Goal: Information Seeking & Learning: Learn about a topic

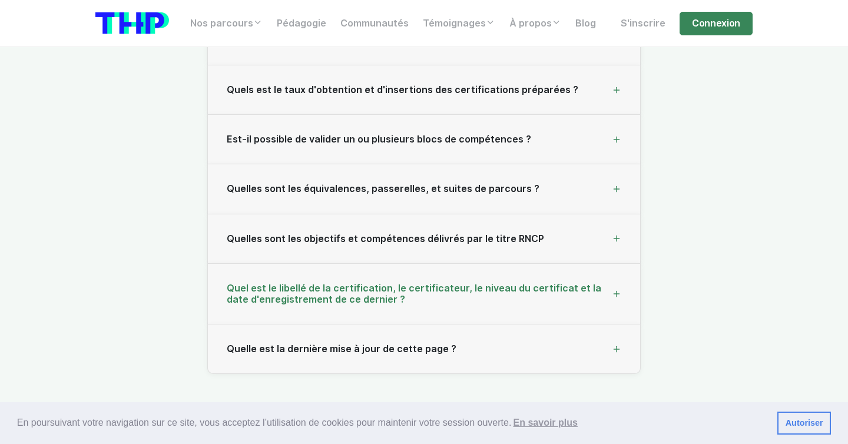
scroll to position [12646, 0]
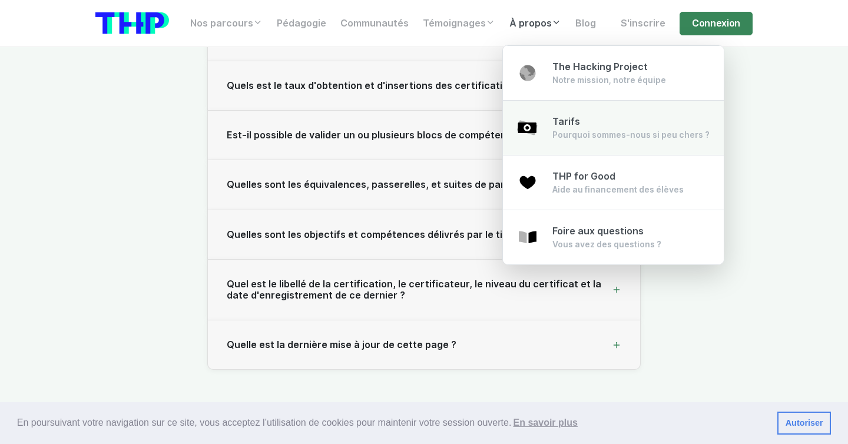
click at [559, 127] on div "Tarifs Pourquoi sommes-nous si peu chers ?" at bounding box center [630, 128] width 157 height 26
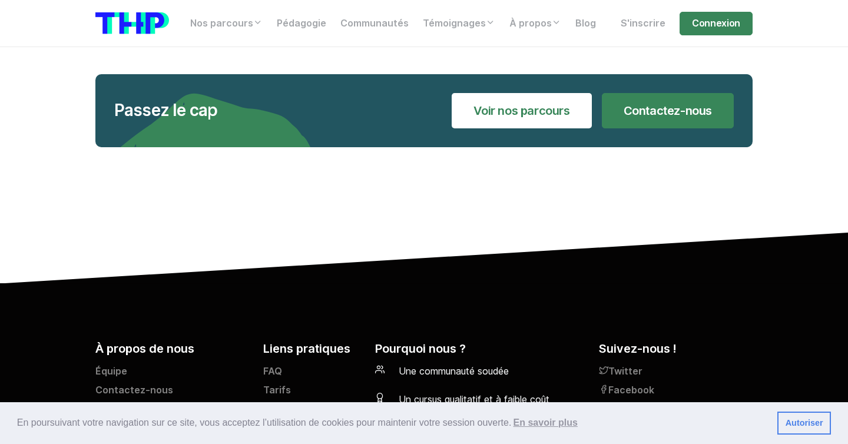
scroll to position [2503, 0]
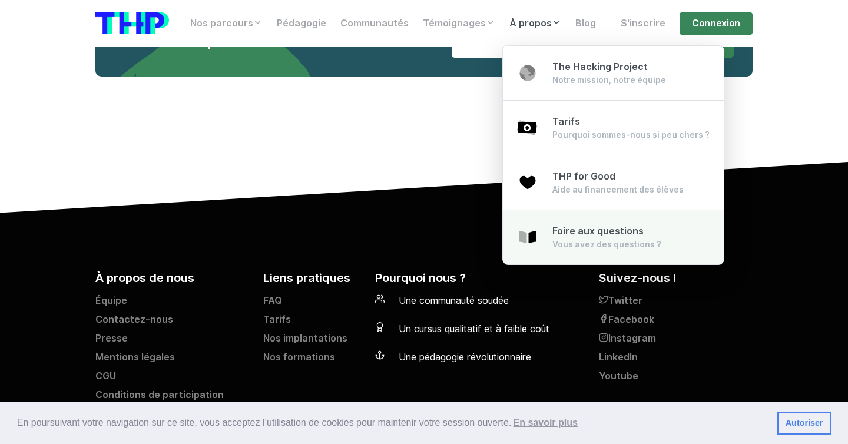
click at [549, 227] on link "Foire aux questions Vous avez des questions ?" at bounding box center [613, 237] width 221 height 55
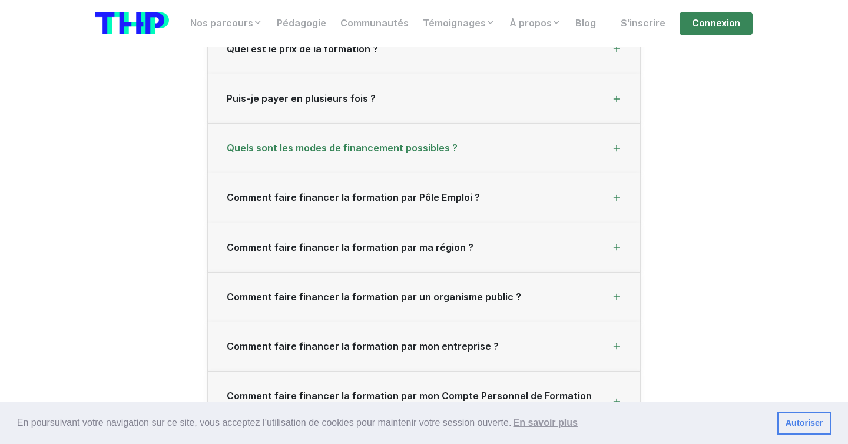
click at [398, 144] on span "Quels sont les modes de financement possibles ?" at bounding box center [342, 147] width 231 height 11
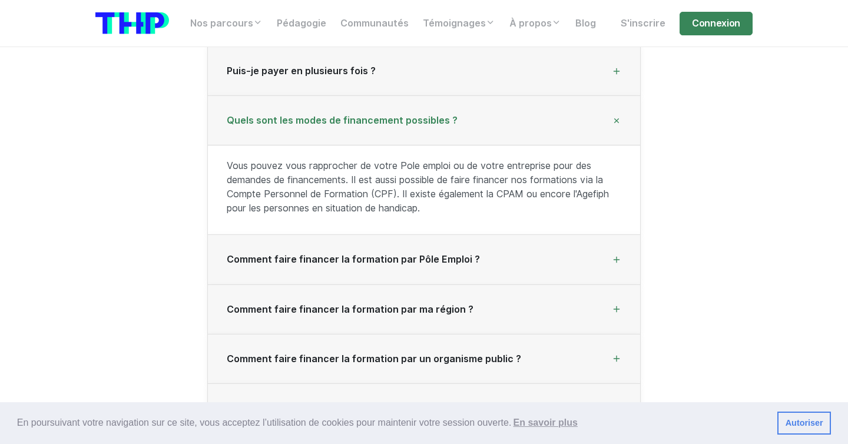
scroll to position [399, 0]
click at [440, 198] on p "Vous pouvez vous rapprocher de votre Pole emploi ou de votre entreprise pour de…" at bounding box center [424, 186] width 394 height 57
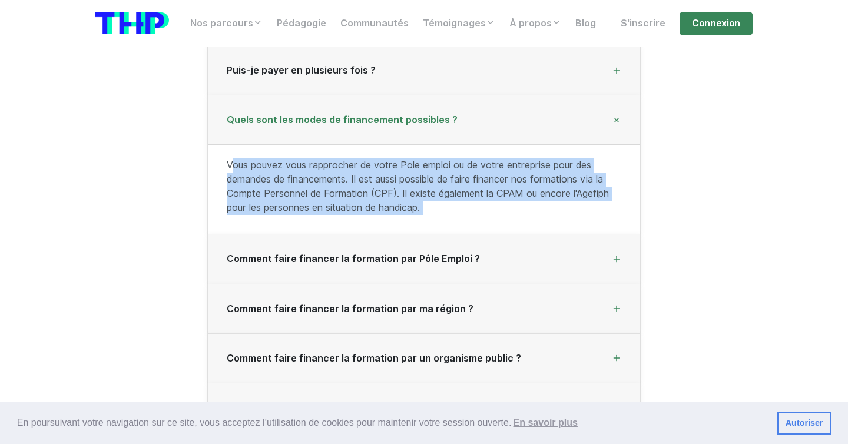
click at [440, 198] on p "Vous pouvez vous rapprocher de votre Pole emploi ou de votre entreprise pour de…" at bounding box center [424, 186] width 394 height 57
click at [443, 207] on p "Vous pouvez vous rapprocher de votre Pole emploi ou de votre entreprise pour de…" at bounding box center [424, 186] width 394 height 57
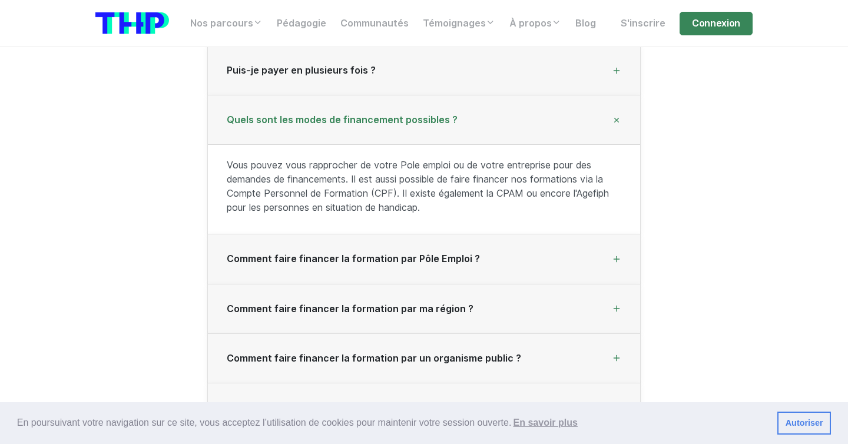
click at [394, 205] on p "Vous pouvez vous rapprocher de votre Pole emploi ou de votre entreprise pour de…" at bounding box center [424, 186] width 394 height 57
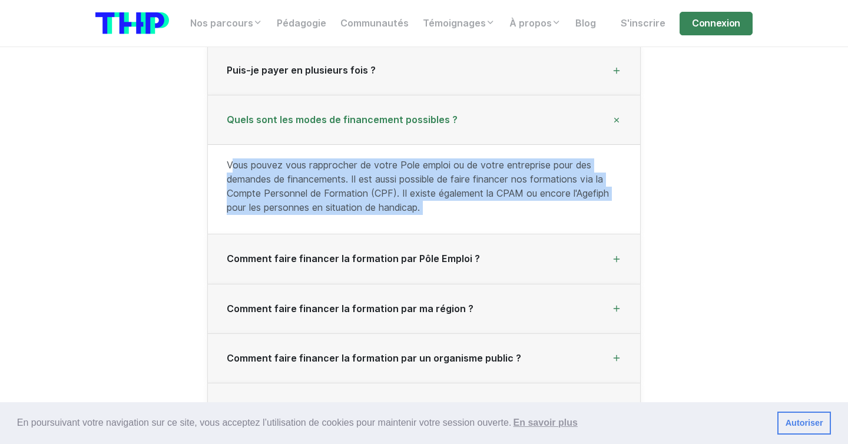
click at [394, 205] on p "Vous pouvez vous rapprocher de votre Pole emploi ou de votre entreprise pour de…" at bounding box center [424, 186] width 394 height 57
click at [431, 182] on p "Vous pouvez vous rapprocher de votre Pole emploi ou de votre entreprise pour de…" at bounding box center [424, 186] width 394 height 57
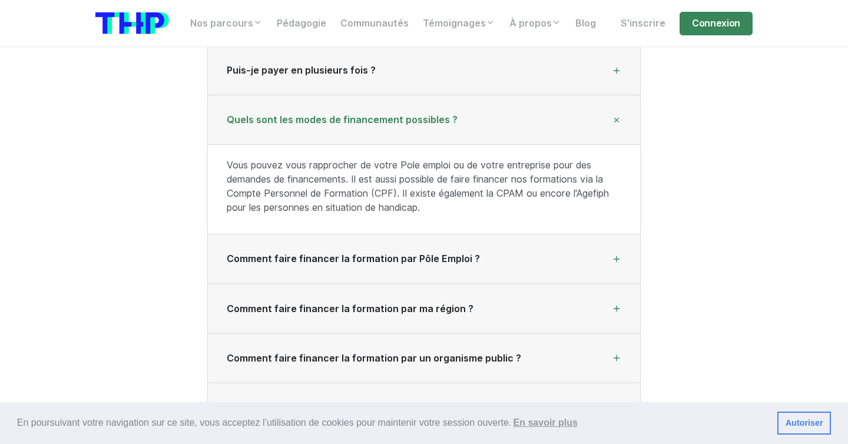
drag, startPoint x: 408, startPoint y: 167, endPoint x: 555, endPoint y: 218, distance: 155.6
click at [555, 218] on div "Vous pouvez vous rapprocher de votre Pole emploi ou de votre entreprise pour de…" at bounding box center [424, 188] width 432 height 89
click at [547, 214] on p "Vous pouvez vous rapprocher de votre Pole emploi ou de votre entreprise pour de…" at bounding box center [424, 186] width 394 height 57
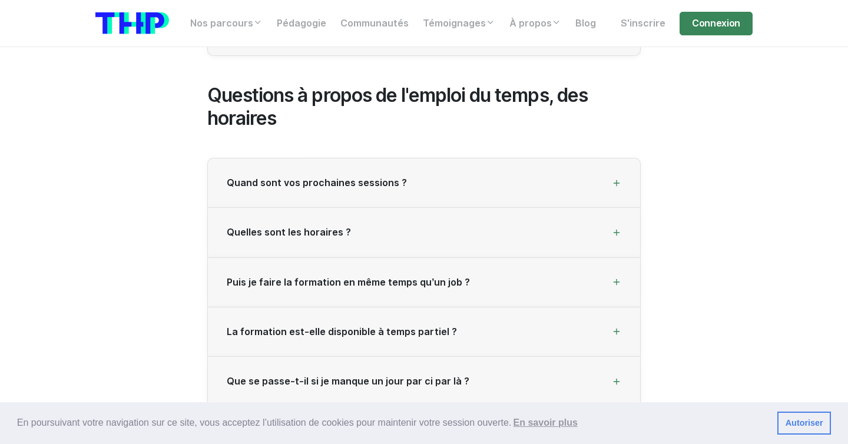
scroll to position [838, 0]
